Goal: Information Seeking & Learning: Learn about a topic

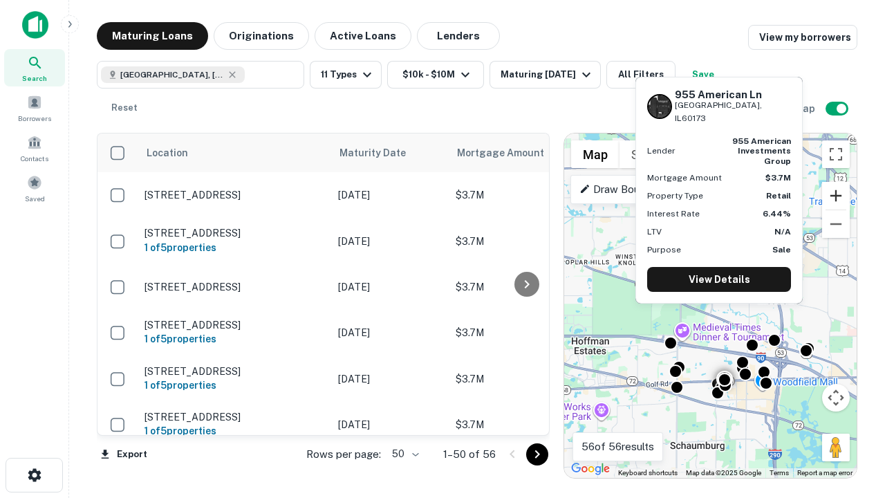
click at [836, 196] on button "Zoom in" at bounding box center [836, 196] width 28 height 28
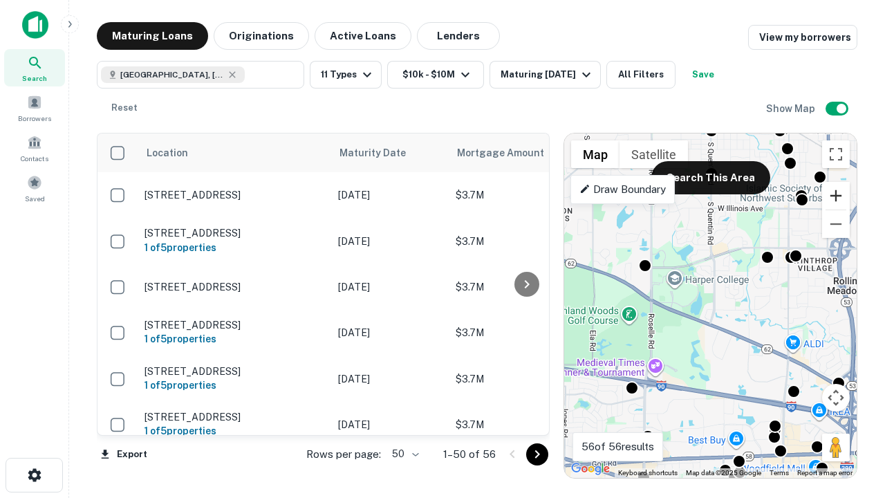
click at [836, 196] on button "Zoom in" at bounding box center [836, 196] width 28 height 28
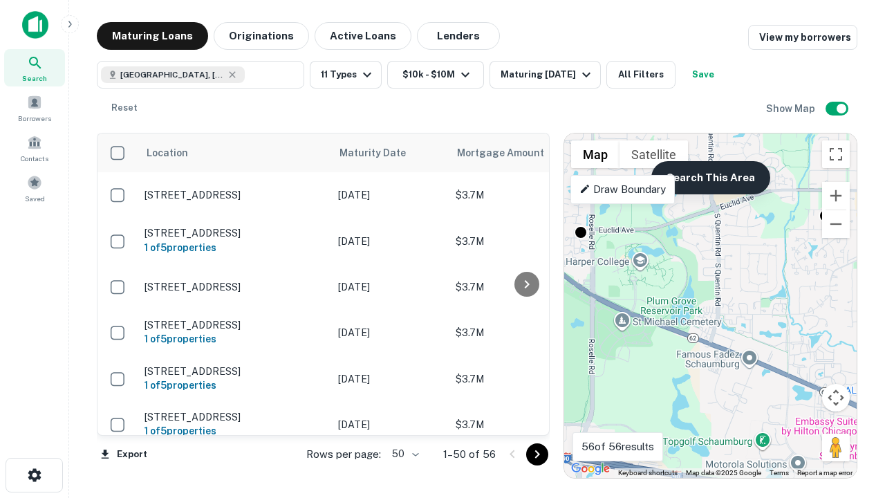
click at [710, 178] on button "Search This Area" at bounding box center [710, 177] width 119 height 33
